Goal: Transaction & Acquisition: Purchase product/service

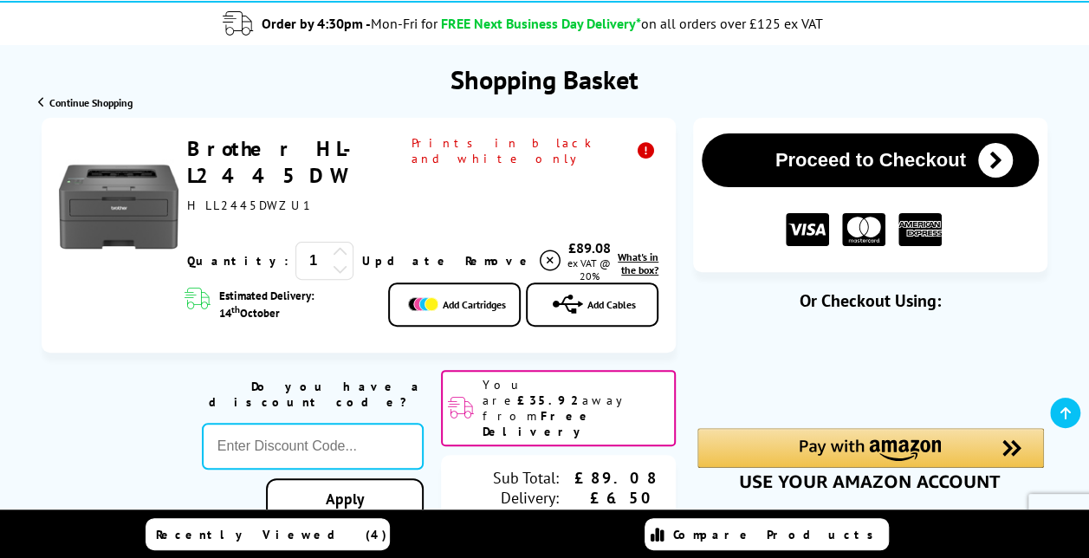
scroll to position [173, 0]
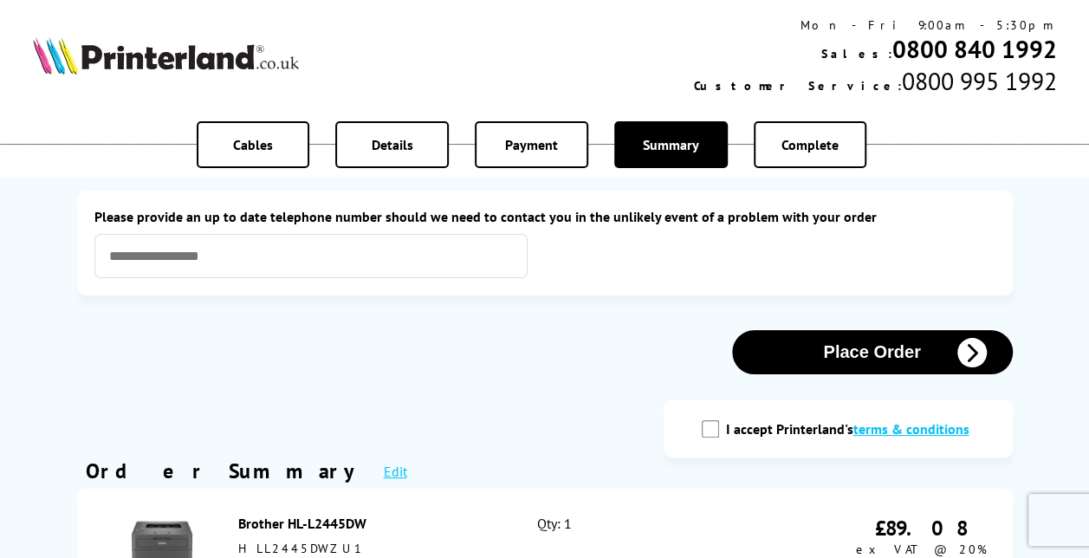
click at [706, 433] on input "I accept Printerland's terms & conditions" at bounding box center [710, 428] width 17 height 17
checkbox input "true"
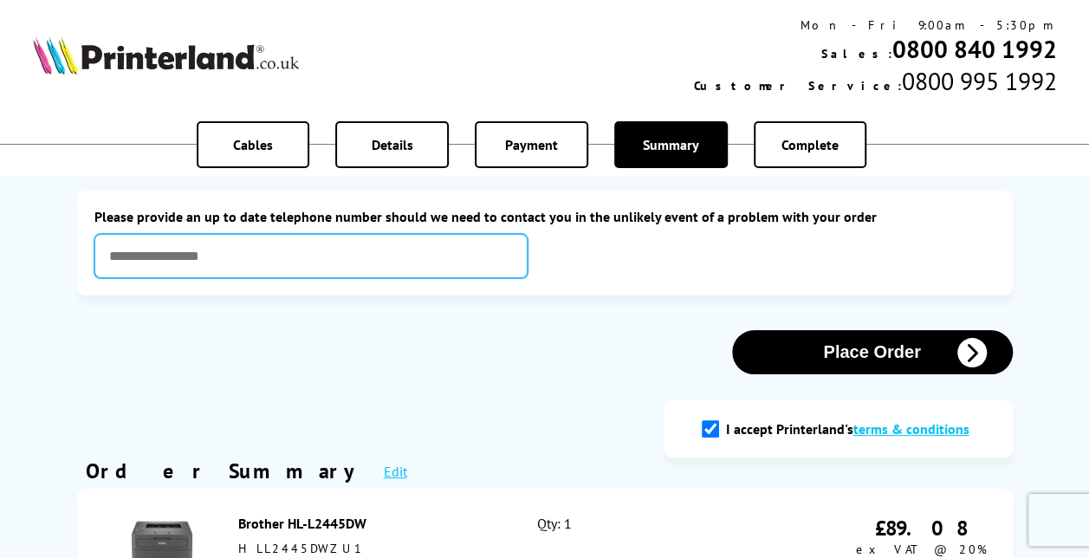
click at [272, 255] on input "text" at bounding box center [310, 256] width 433 height 44
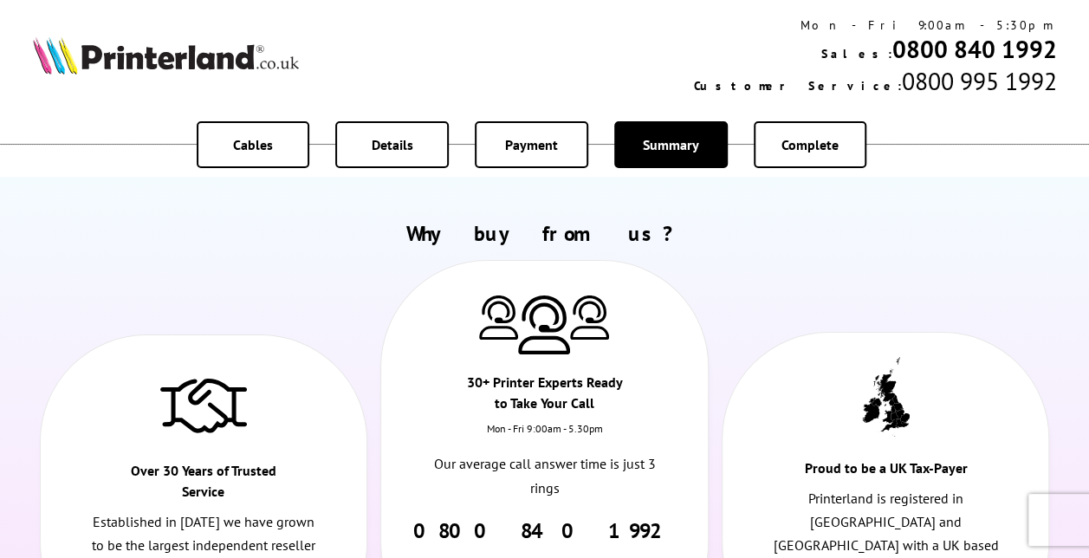
scroll to position [953, 0]
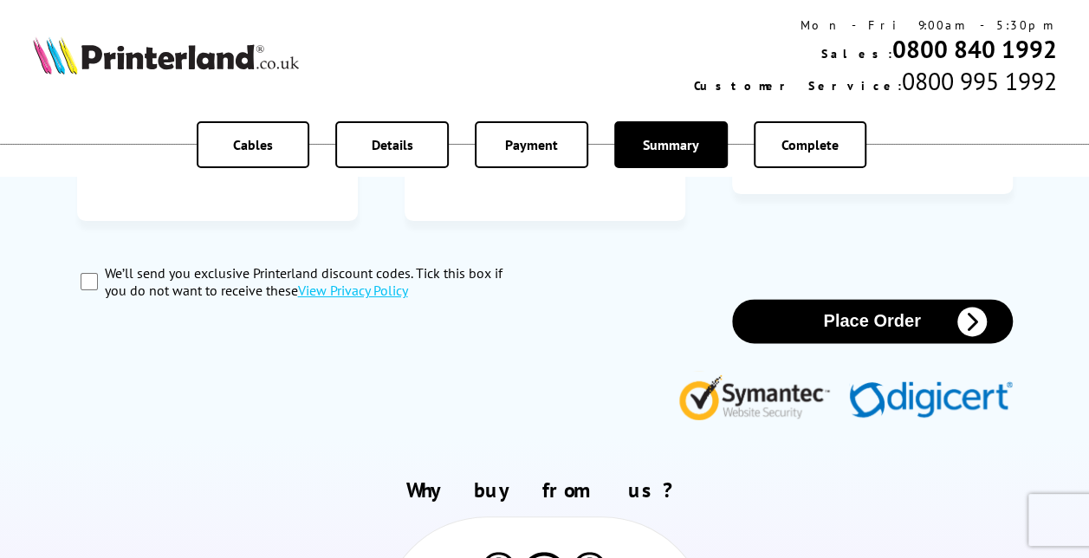
type input "**********"
click at [888, 299] on button "Place Order" at bounding box center [872, 321] width 281 height 44
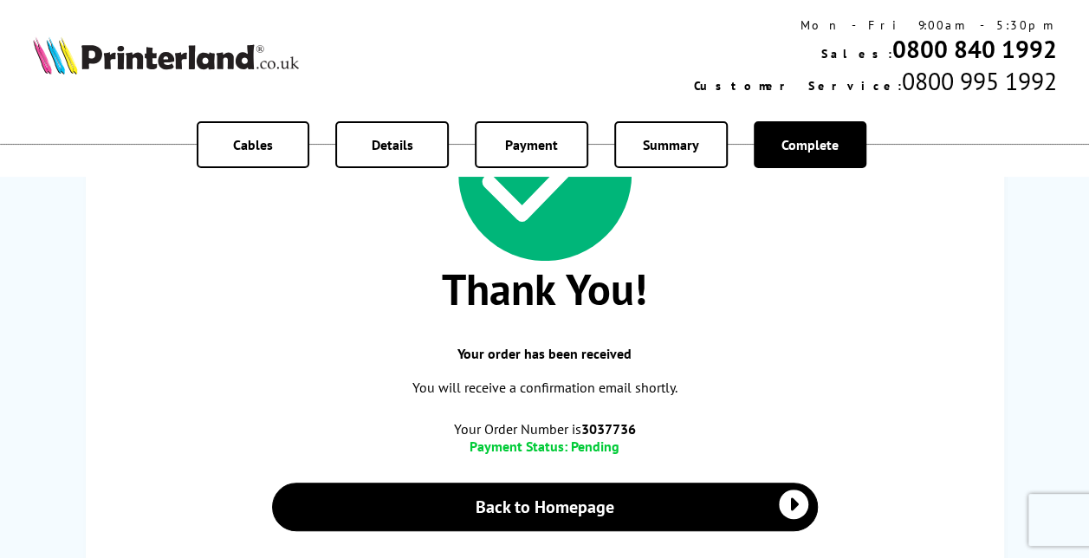
scroll to position [173, 0]
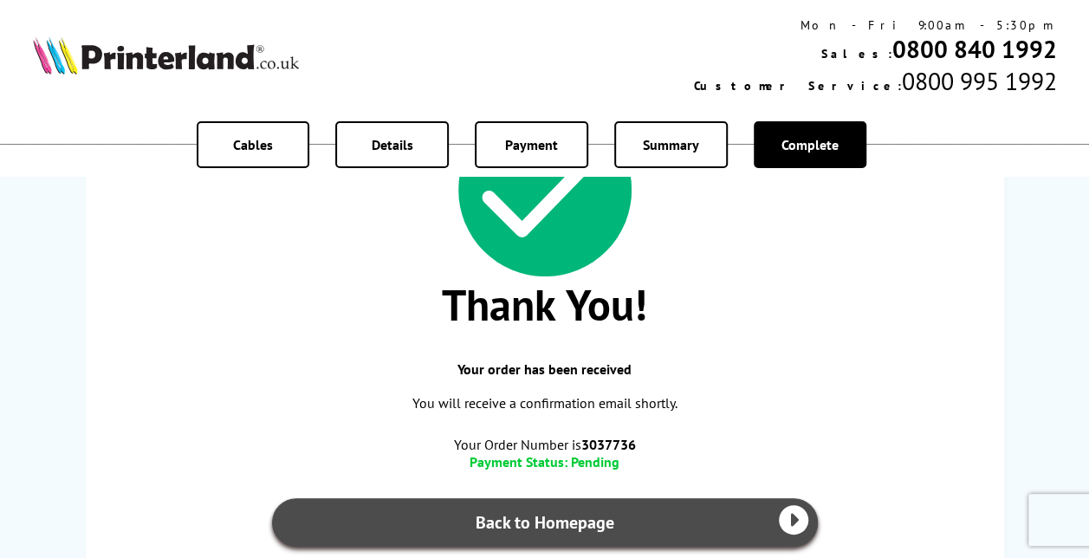
click at [661, 519] on link "Back to Homepage" at bounding box center [545, 522] width 546 height 49
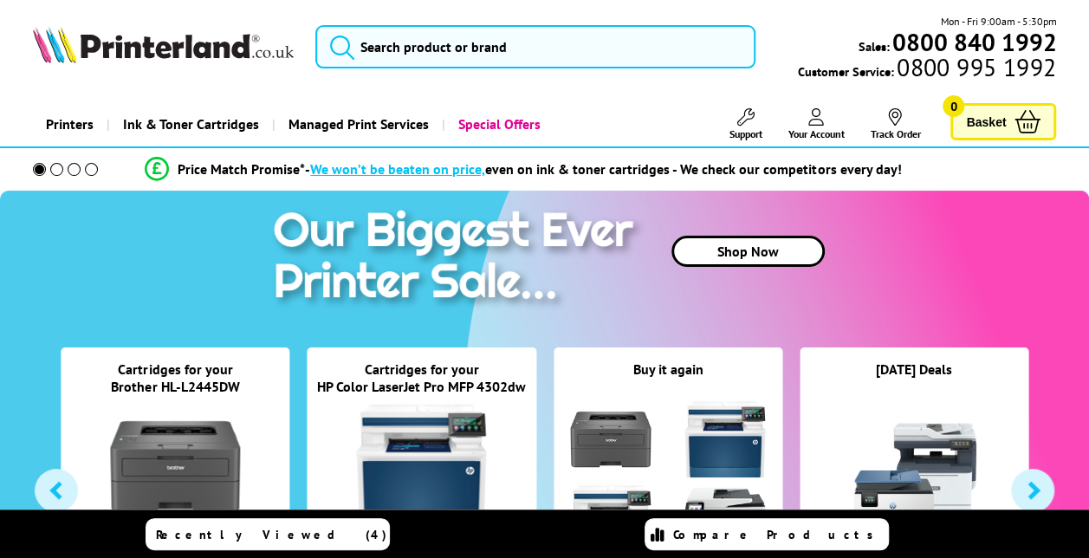
click at [806, 116] on link "Your Account" at bounding box center [815, 124] width 56 height 32
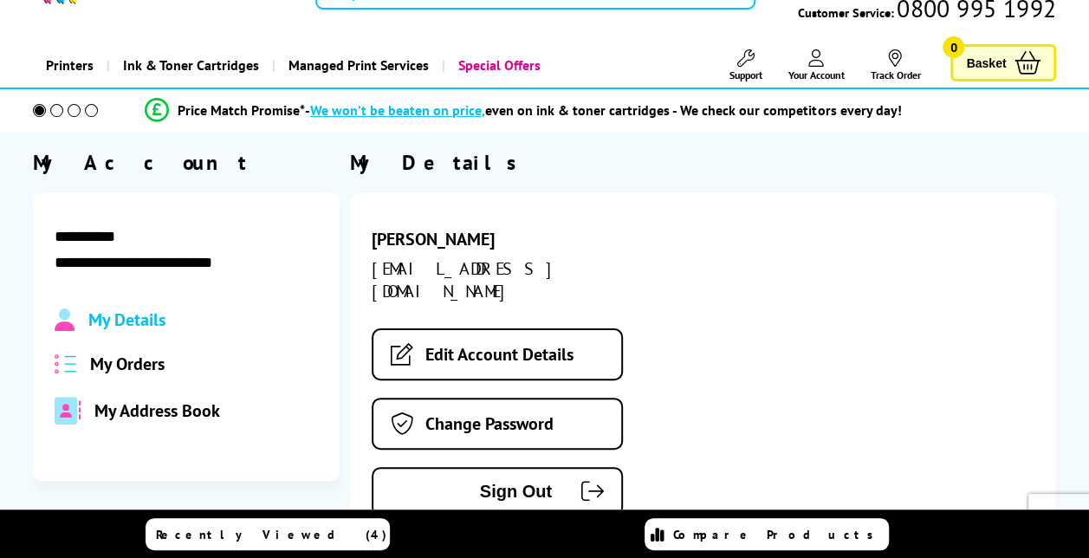
scroll to position [87, 0]
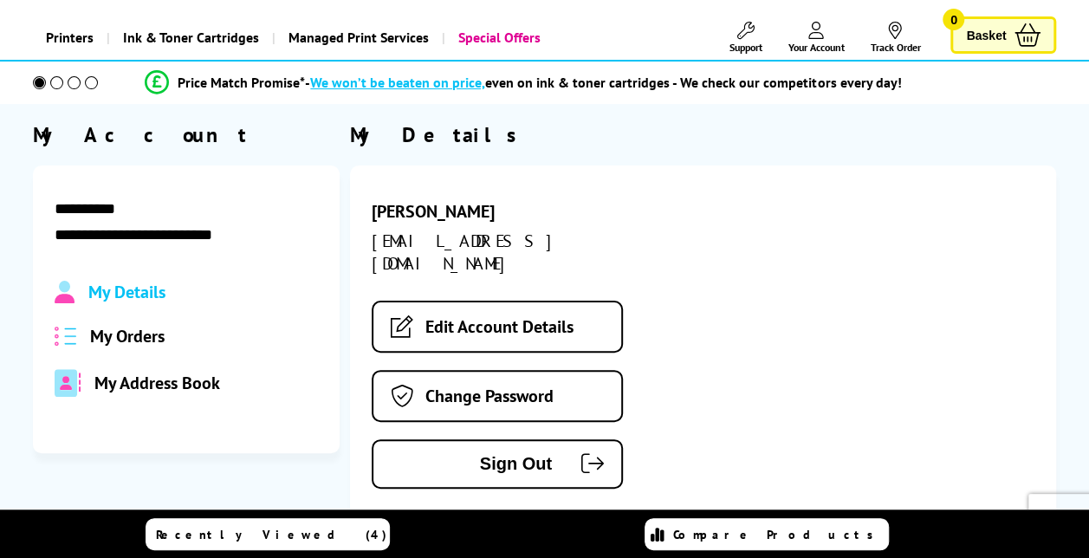
click at [130, 334] on span "My Orders" at bounding box center [127, 336] width 75 height 23
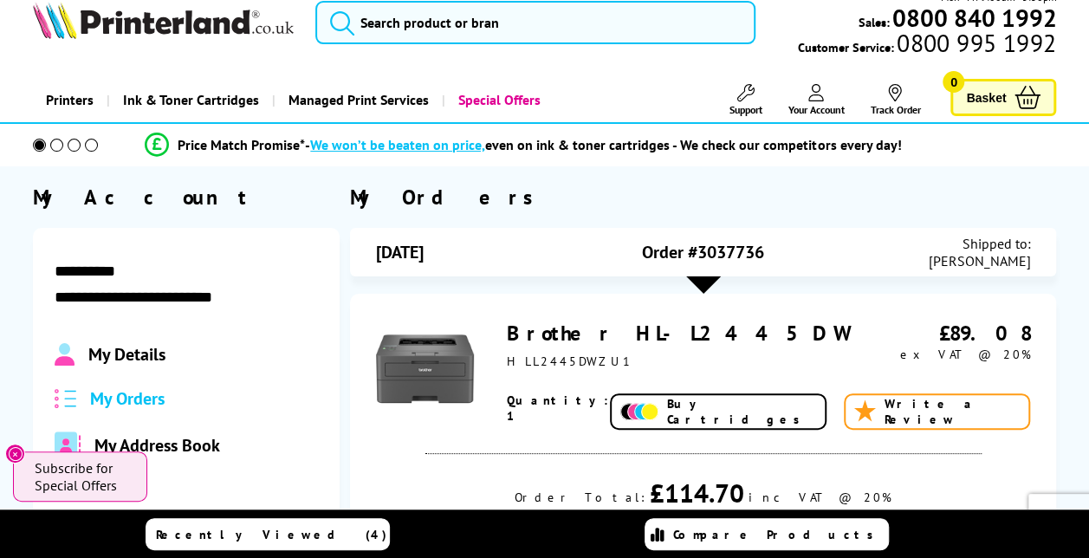
scroll to position [0, 0]
